Goal: Find specific page/section: Find specific page/section

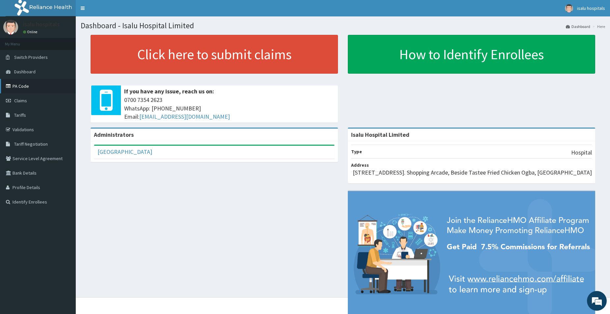
click at [26, 79] on link "PA Code" at bounding box center [38, 86] width 76 height 14
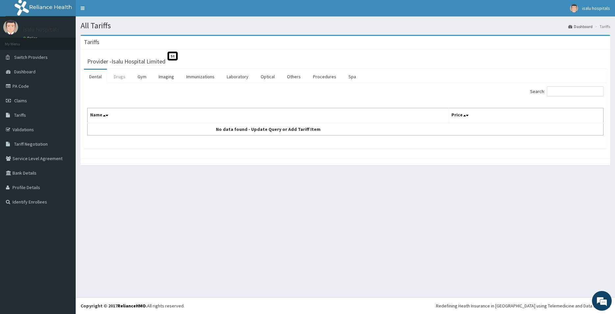
click at [120, 77] on link "Drugs" at bounding box center [120, 77] width 22 height 14
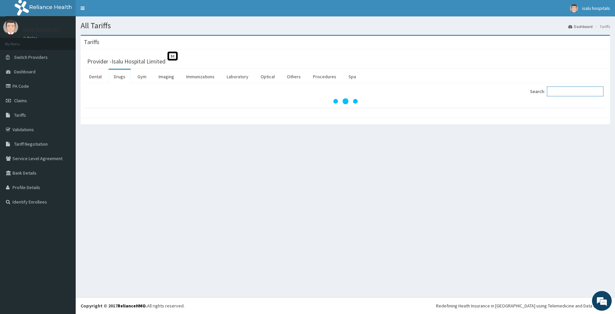
click at [562, 94] on input "Search:" at bounding box center [575, 92] width 57 height 10
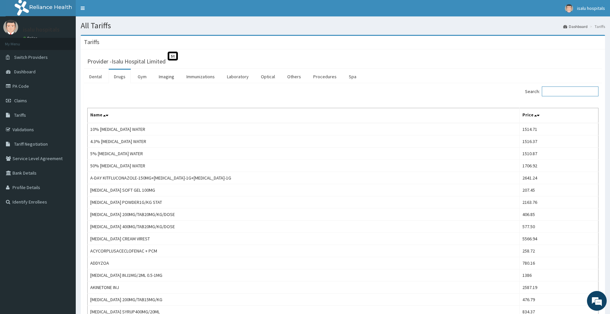
click at [561, 94] on input "Search:" at bounding box center [570, 92] width 57 height 10
paste input "Fluconaz"
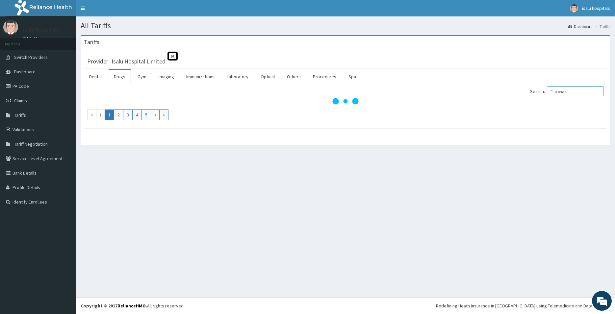
click at [563, 93] on input "Fluconaz" at bounding box center [575, 92] width 57 height 10
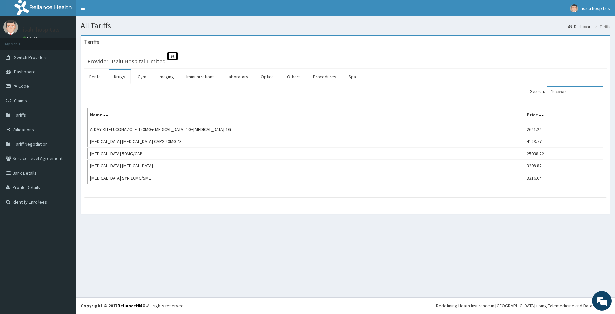
type input "Fluconaz"
